Goal: Task Accomplishment & Management: Use online tool/utility

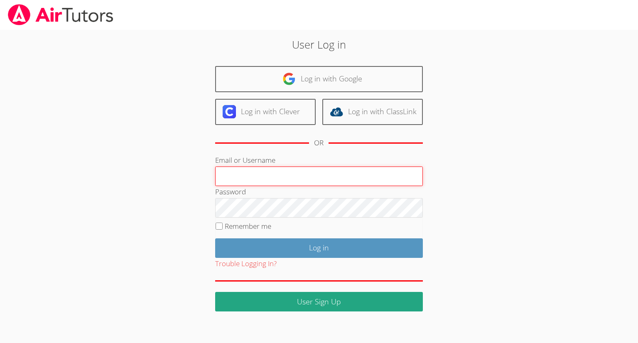
type input "jepillar@bellsouth.net"
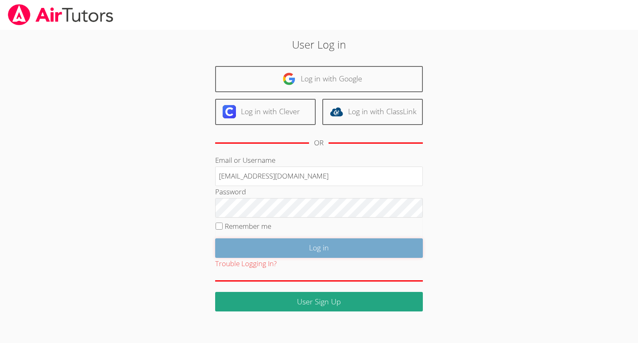
click at [306, 255] on input "Log in" at bounding box center [319, 249] width 208 height 20
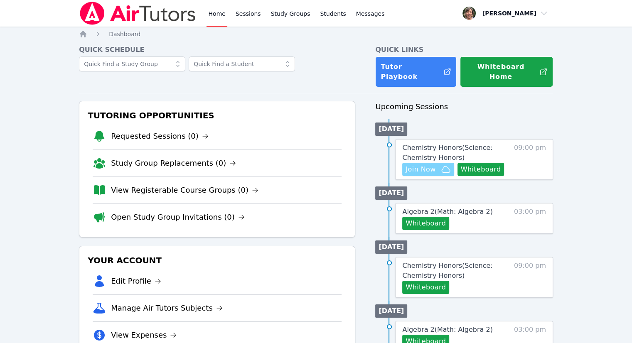
click at [419, 165] on span "Join Now" at bounding box center [421, 170] width 30 height 10
click at [423, 144] on span "Chemistry Honors ( Science: Chemistry Honors )" at bounding box center [447, 153] width 90 height 18
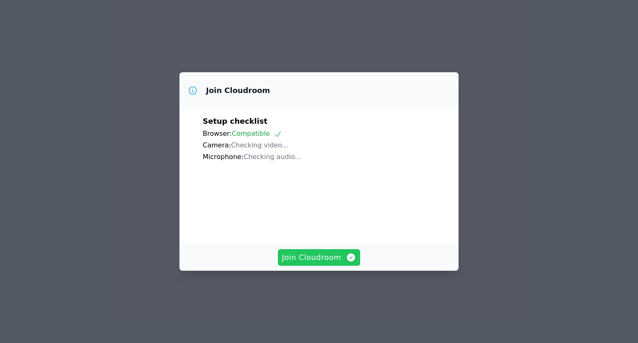
click at [335, 263] on span "Join Cloudroom" at bounding box center [319, 258] width 74 height 12
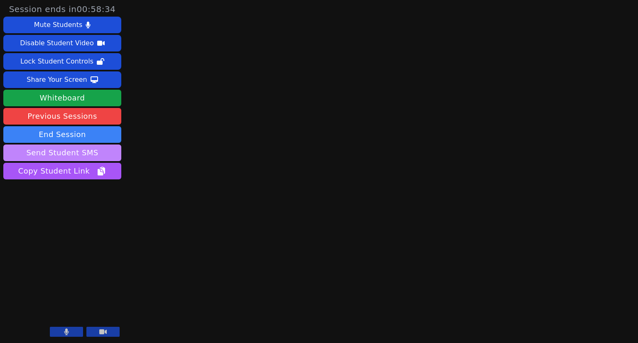
click at [87, 156] on button "Send Student SMS" at bounding box center [62, 153] width 118 height 17
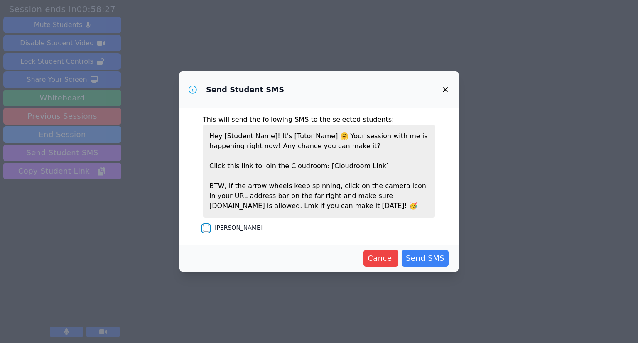
click at [206, 228] on input "[PERSON_NAME]" at bounding box center [206, 228] width 7 height 7
checkbox input "true"
click at [435, 258] on span "Send SMS" at bounding box center [425, 259] width 39 height 12
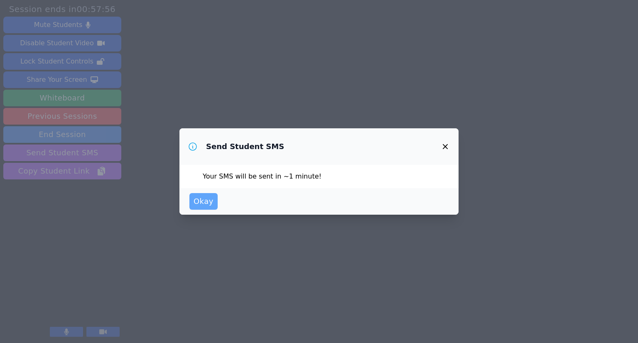
click at [204, 208] on button "Okay" at bounding box center [203, 201] width 28 height 17
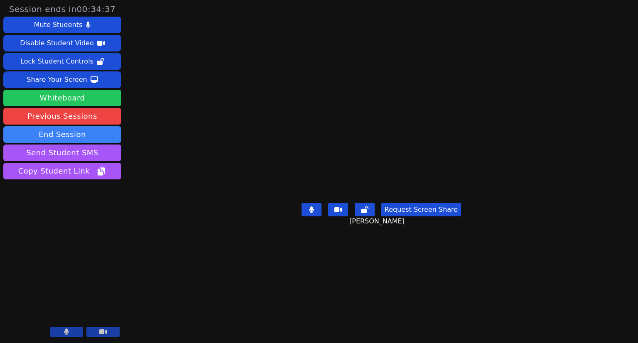
click at [75, 98] on button "Whiteboard" at bounding box center [62, 98] width 118 height 17
